Goal: Obtain resource: Download file/media

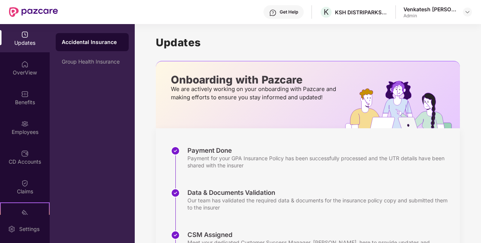
drag, startPoint x: 15, startPoint y: 142, endPoint x: 70, endPoint y: 125, distance: 58.0
click at [19, 122] on div "Employees" at bounding box center [25, 127] width 50 height 28
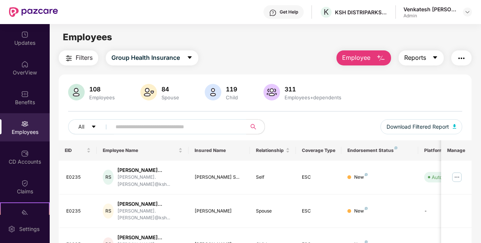
click at [432, 60] on button "Reports" at bounding box center [421, 57] width 45 height 15
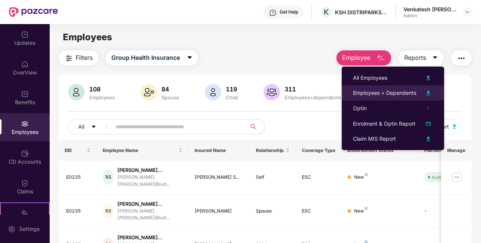
click at [417, 94] on div "Employees + Dependents" at bounding box center [384, 93] width 63 height 8
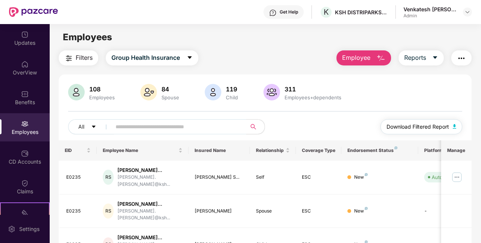
click at [449, 125] on span "Download Filtered Report" at bounding box center [418, 127] width 63 height 8
